Goal: Task Accomplishment & Management: Manage account settings

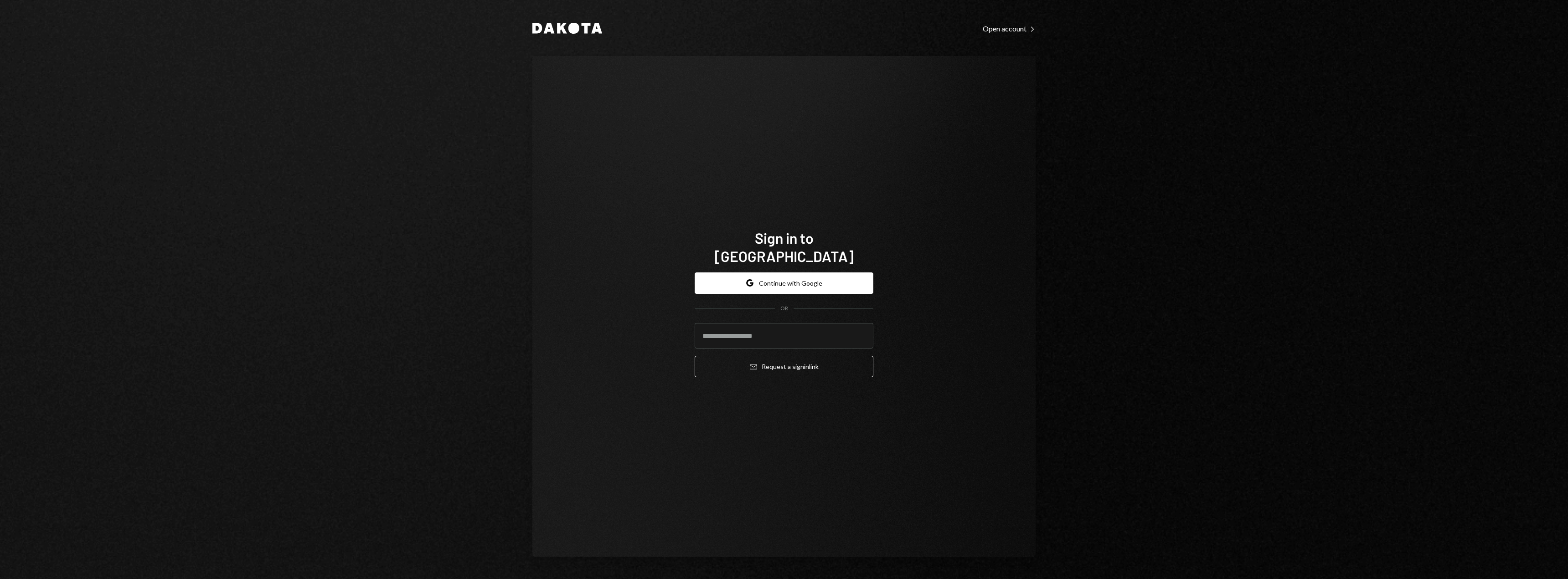
click at [810, 286] on form "Google Continue with Google OR Email Request a sign in link" at bounding box center [784, 325] width 179 height 105
click at [805, 272] on button "Google Continue with Google" at bounding box center [784, 283] width 179 height 21
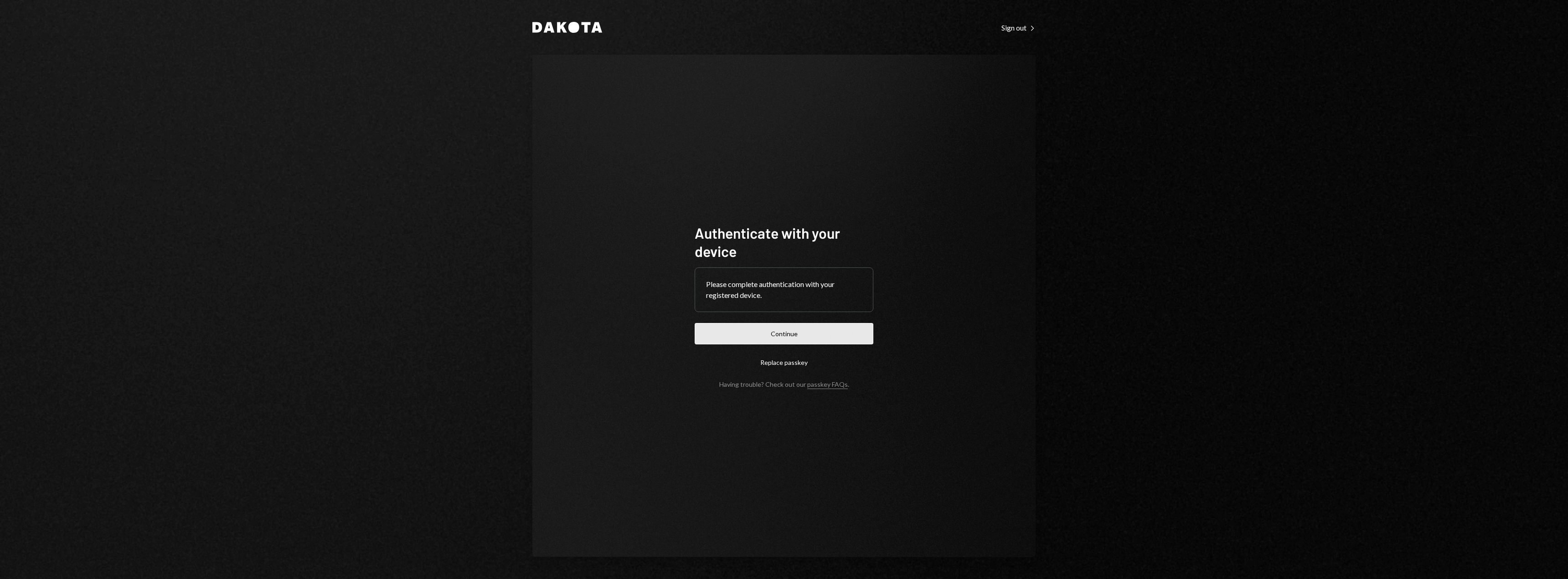
click at [789, 329] on button "Continue" at bounding box center [784, 333] width 179 height 21
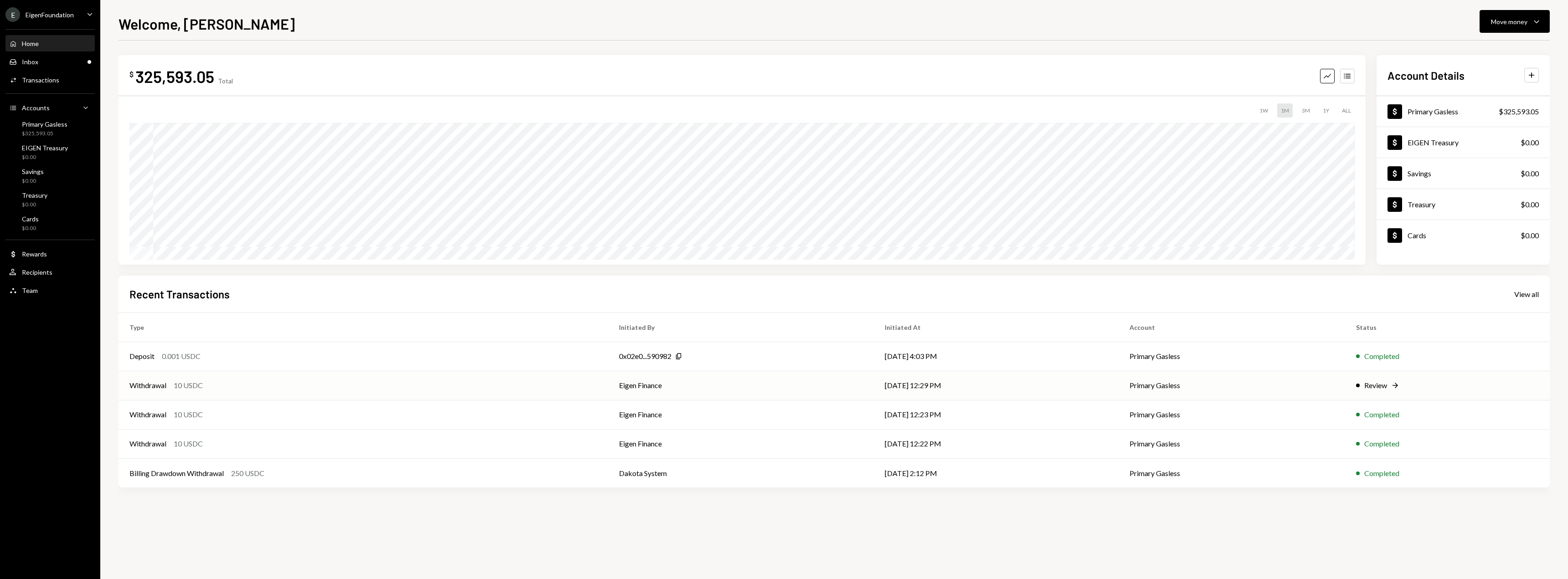
click at [802, 375] on td "Eigen Finance" at bounding box center [741, 386] width 266 height 29
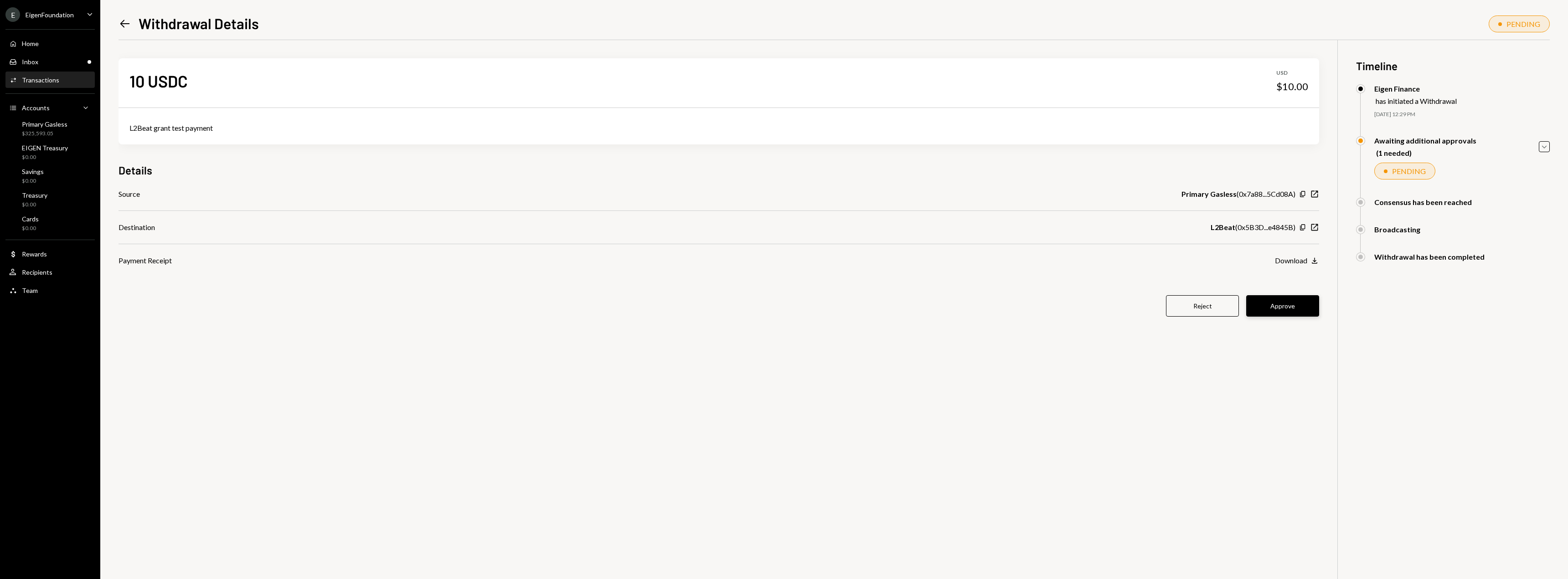
click at [1275, 309] on button "Approve" at bounding box center [1283, 305] width 73 height 21
